Goal: Navigation & Orientation: Go to known website

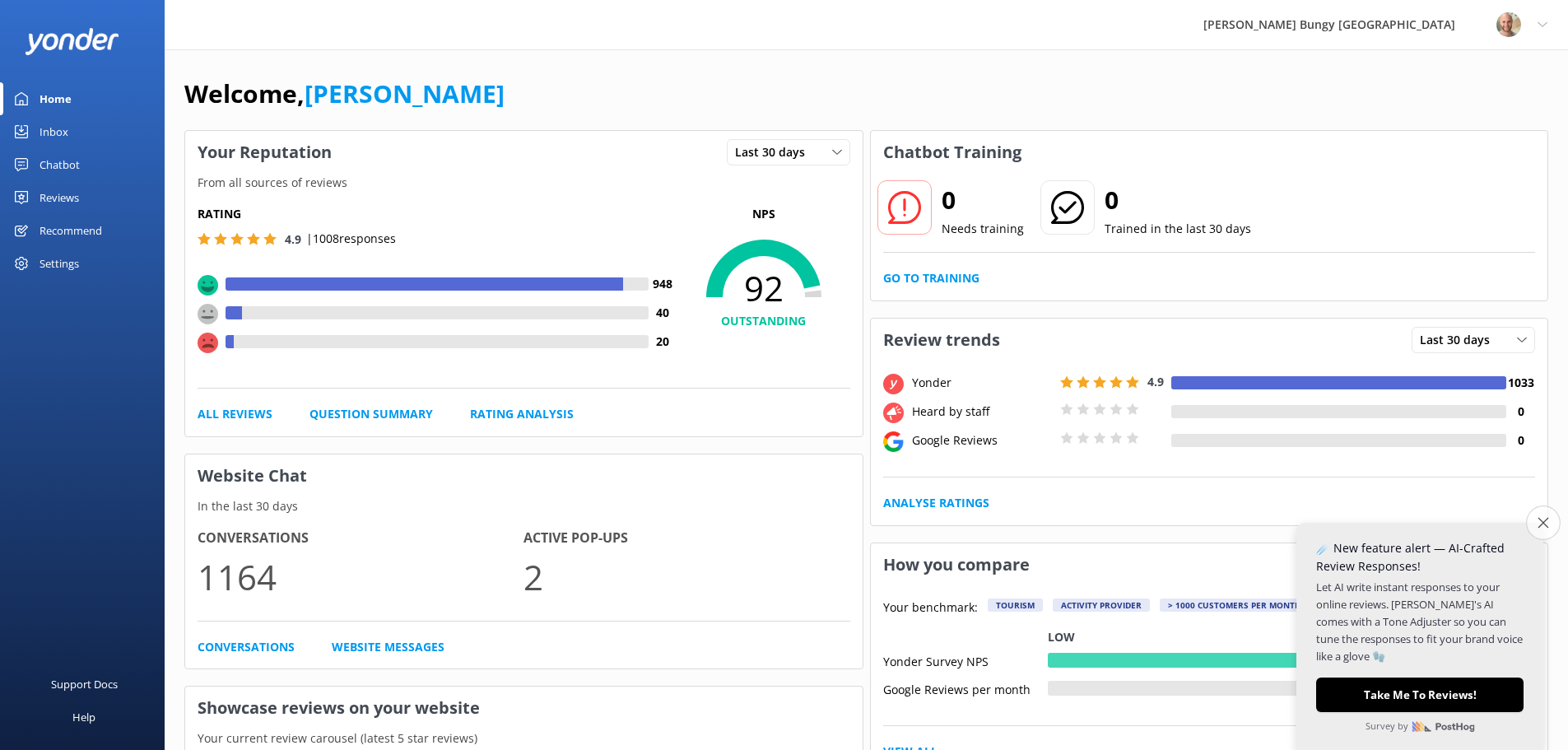
click at [1541, 526] on icon "Close survey" at bounding box center [1543, 522] width 11 height 11
